Goal: Task Accomplishment & Management: Use online tool/utility

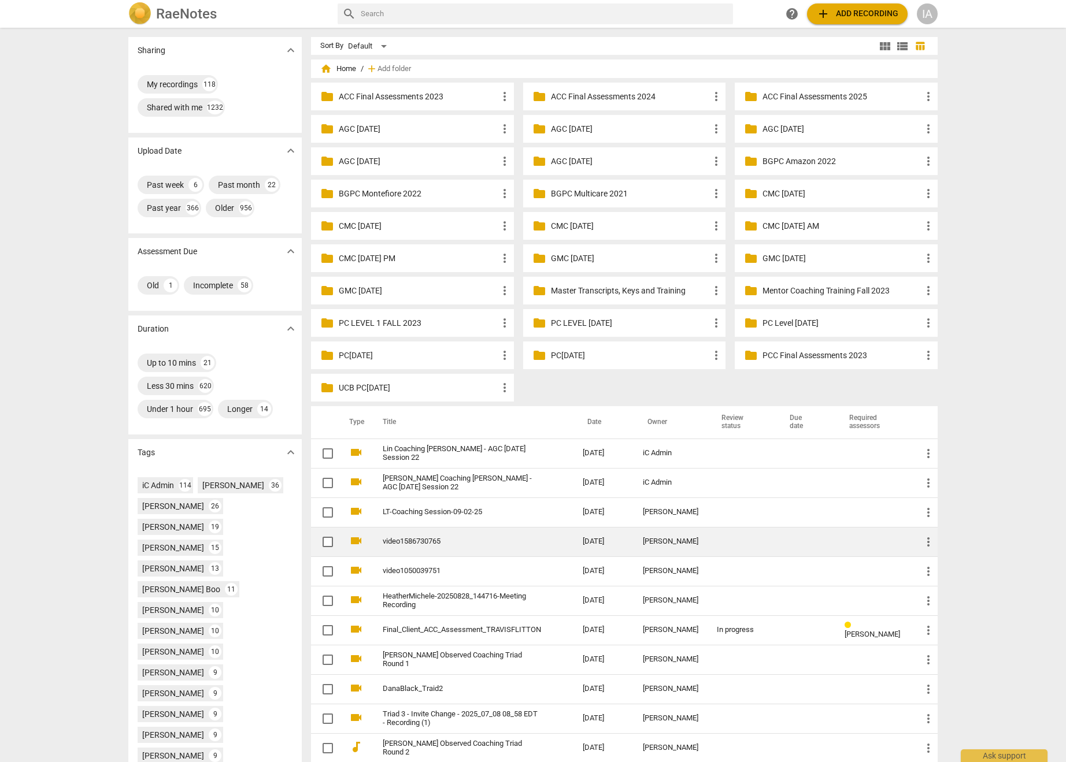
click at [448, 544] on link "video1586730765" at bounding box center [462, 542] width 158 height 9
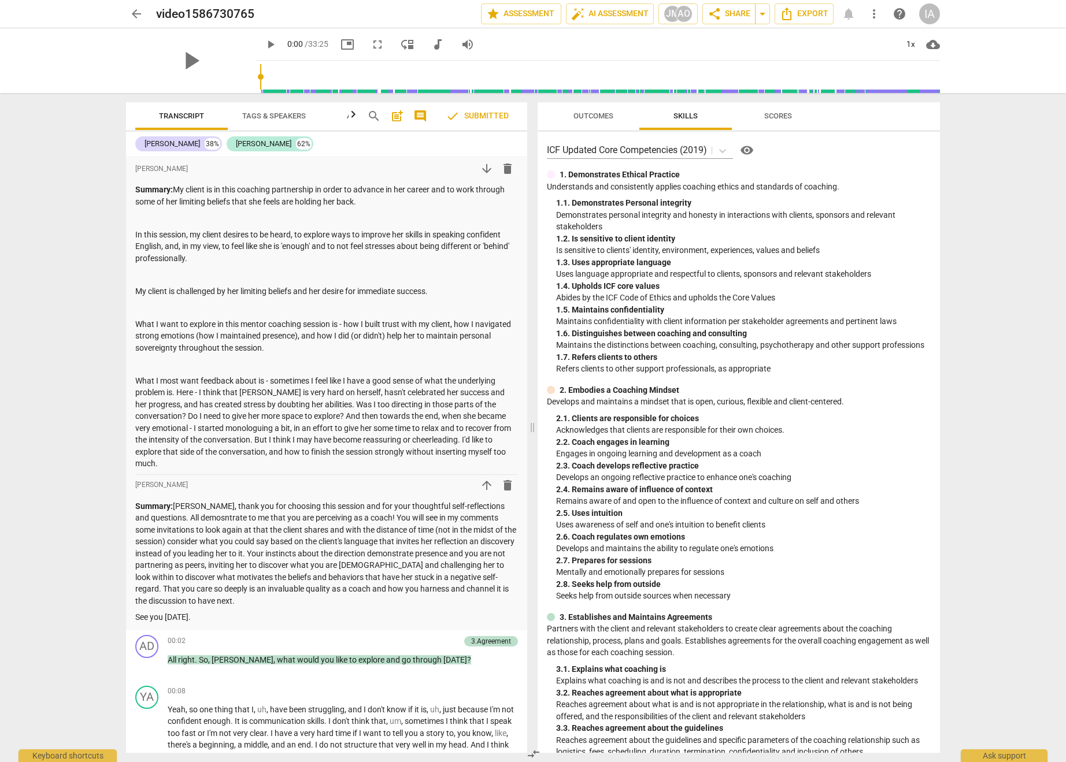
click at [598, 110] on span "Outcomes" at bounding box center [594, 117] width 68 height 16
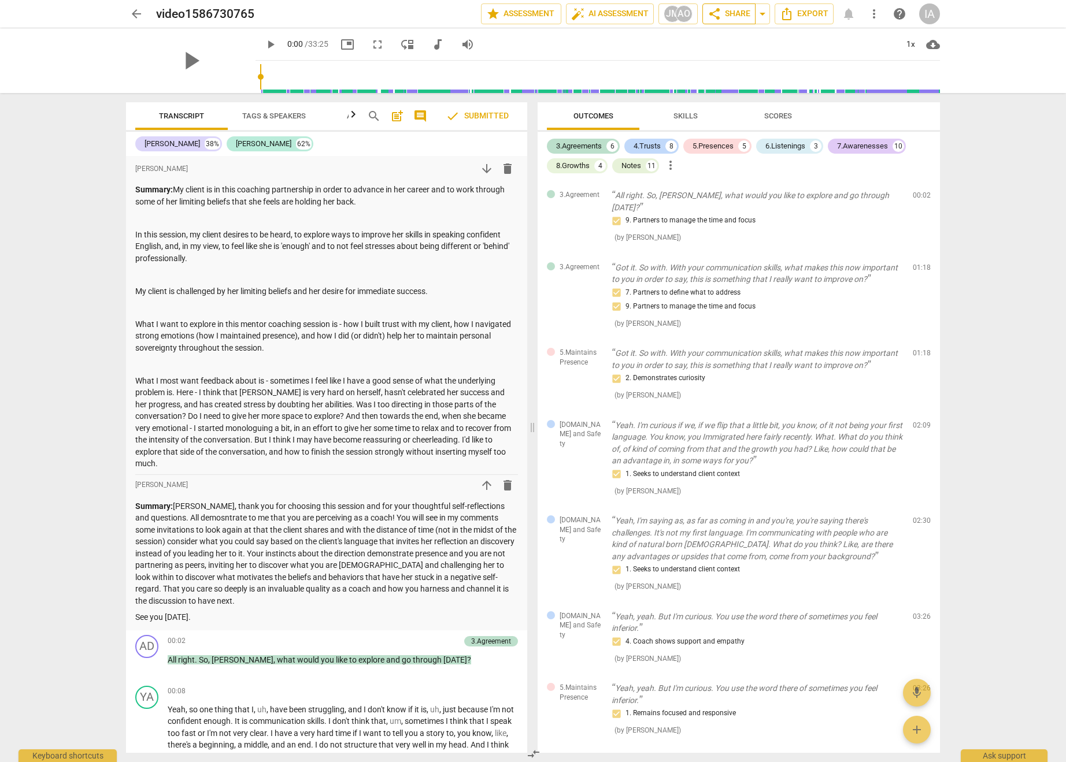
click at [719, 16] on span "share" at bounding box center [715, 14] width 14 height 14
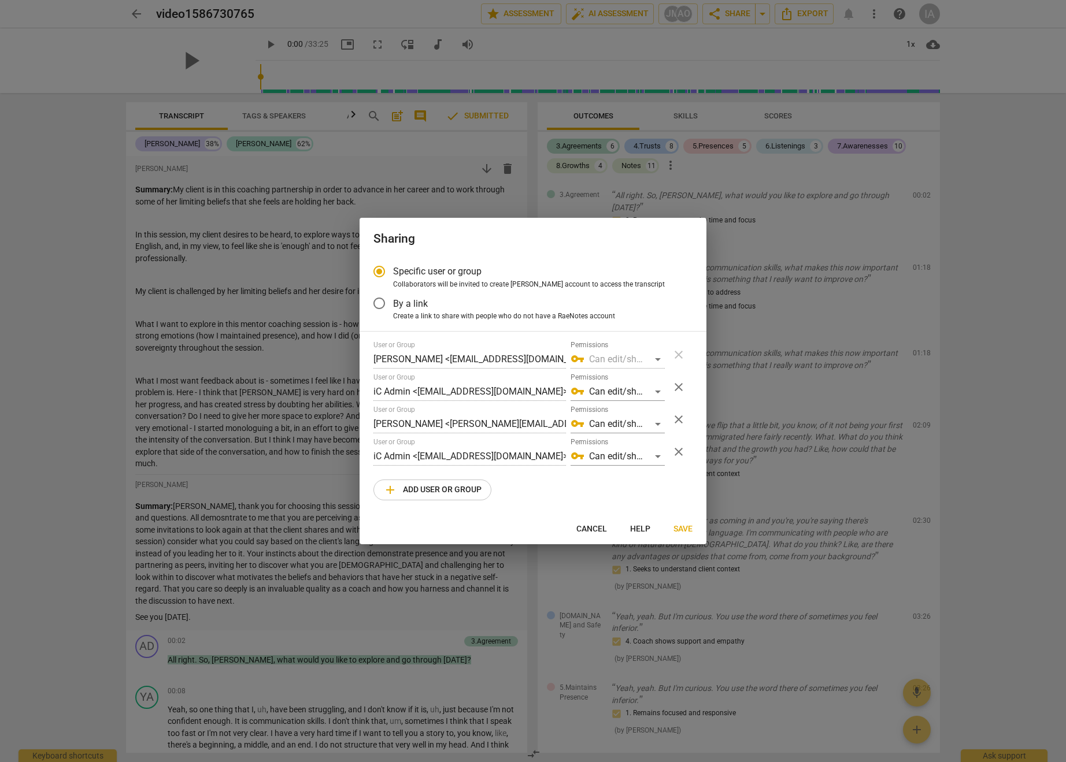
click at [596, 527] on span "Cancel" at bounding box center [591, 530] width 31 height 12
radio input "false"
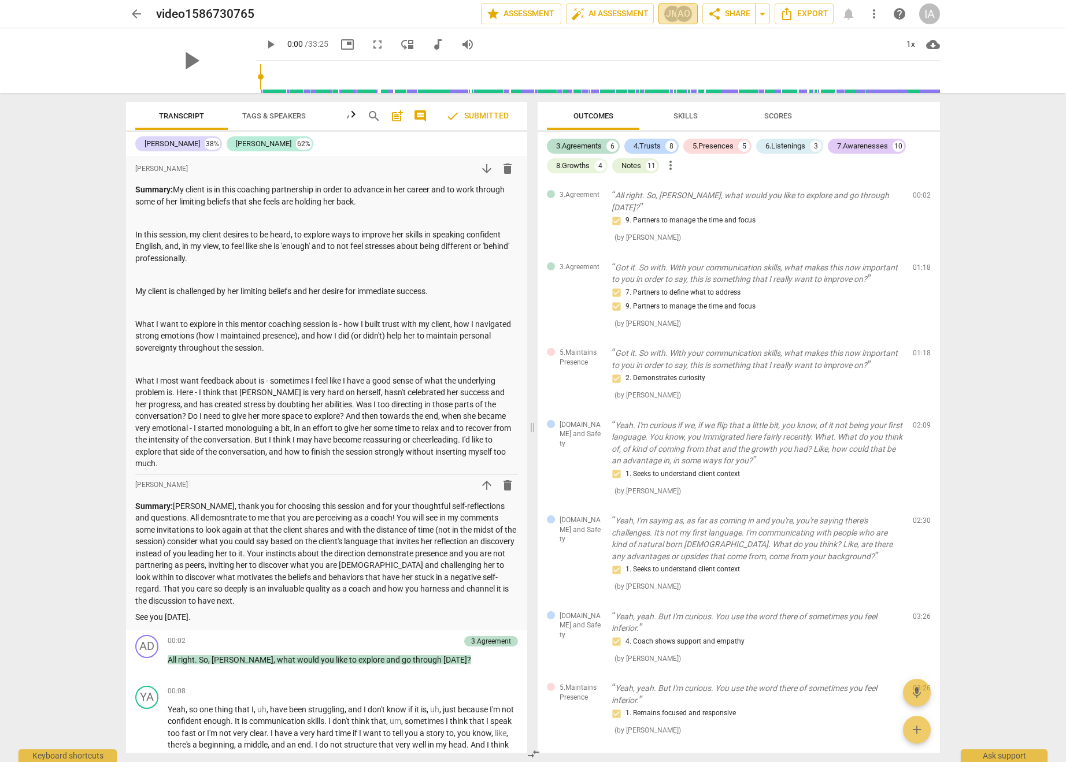
click at [676, 18] on div "AO" at bounding box center [683, 13] width 17 height 17
click at [675, 15] on div at bounding box center [533, 381] width 1066 height 762
click at [871, 17] on span "more_vert" at bounding box center [874, 14] width 14 height 14
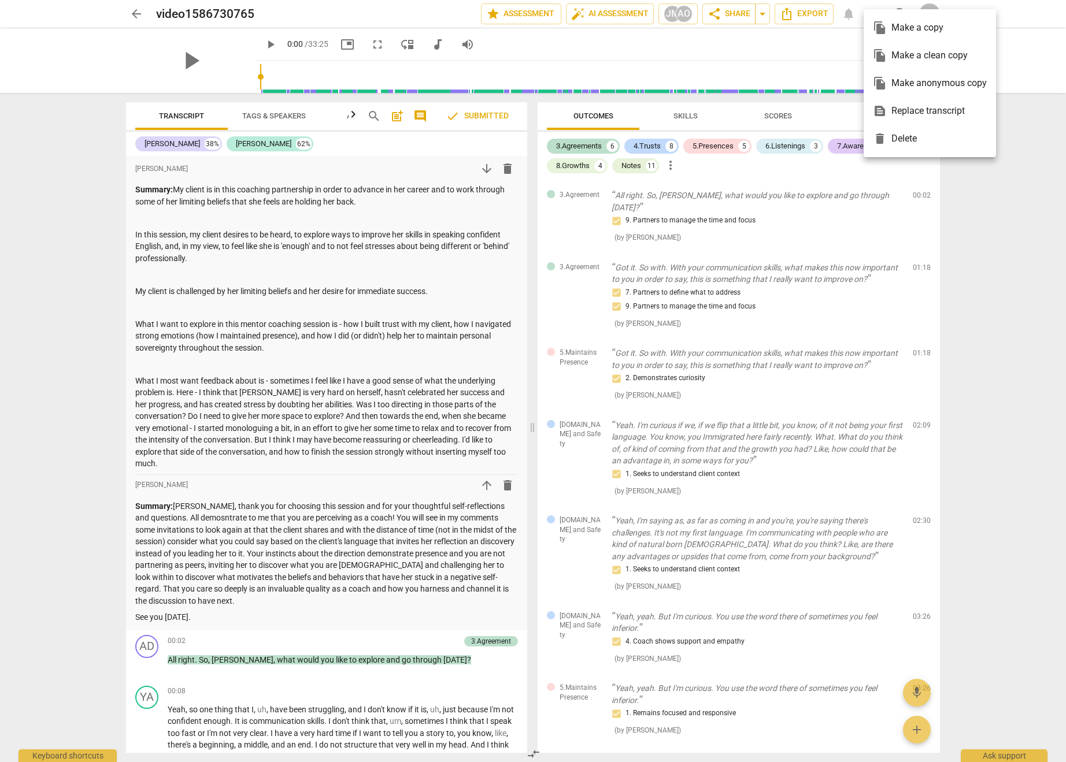
click at [820, 45] on div at bounding box center [533, 381] width 1066 height 762
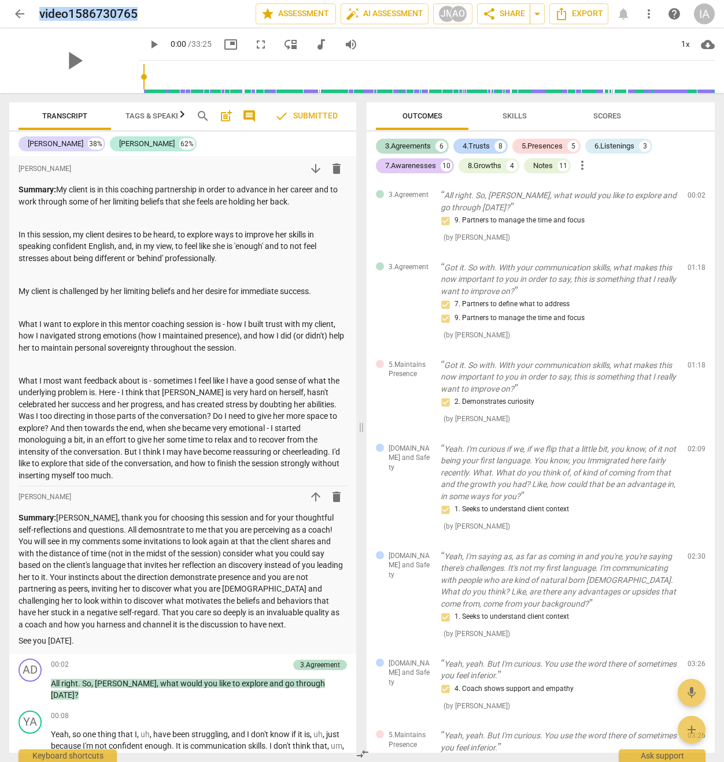
drag, startPoint x: 135, startPoint y: 14, endPoint x: 34, endPoint y: 14, distance: 100.6
click at [34, 14] on div "arrow_back video1586730765 edit star Assessment auto_fix_high AI Assessment JM …" at bounding box center [361, 13] width 705 height 21
copy h2 "video1586730765"
click at [514, 120] on span "Skills" at bounding box center [514, 116] width 24 height 9
